Goal: Task Accomplishment & Management: Manage account settings

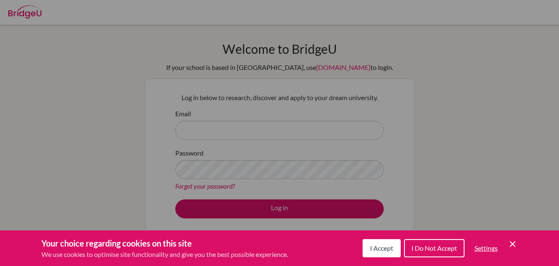
click at [514, 248] on icon "Cookie Control Close Icon" at bounding box center [512, 244] width 10 height 10
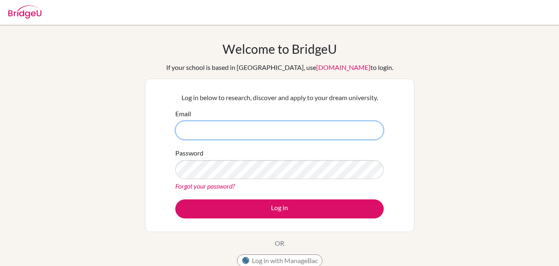
click at [243, 127] on input "Email" at bounding box center [279, 130] width 208 height 19
type input "[EMAIL_ADDRESS][DOMAIN_NAME]"
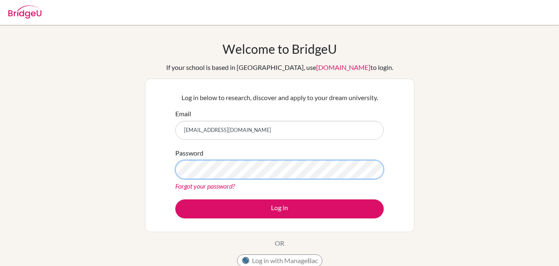
click at [175, 200] on button "Log in" at bounding box center [279, 209] width 208 height 19
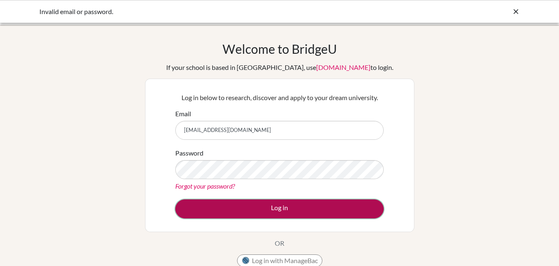
click at [261, 203] on button "Log in" at bounding box center [279, 209] width 208 height 19
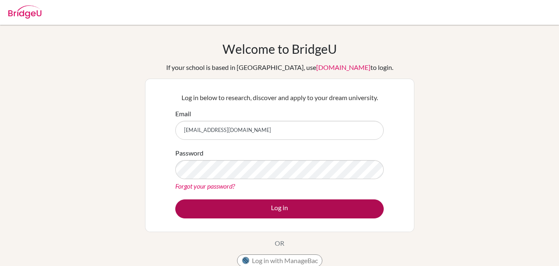
type input "[EMAIL_ADDRESS][DOMAIN_NAME]"
click at [231, 212] on button "Log in" at bounding box center [279, 209] width 208 height 19
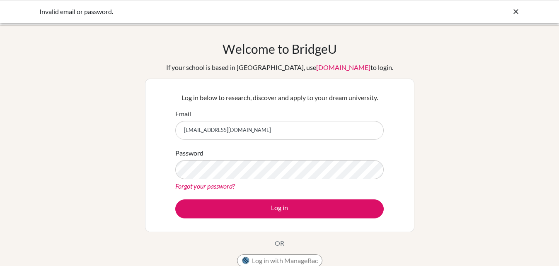
click at [175, 200] on button "Log in" at bounding box center [279, 209] width 208 height 19
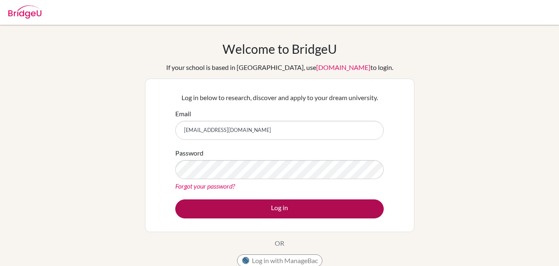
type input "[EMAIL_ADDRESS][DOMAIN_NAME]"
click at [239, 203] on button "Log in" at bounding box center [279, 209] width 208 height 19
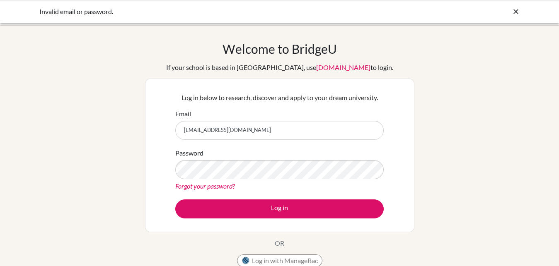
click at [175, 200] on button "Log in" at bounding box center [279, 209] width 208 height 19
